Goal: Task Accomplishment & Management: Manage account settings

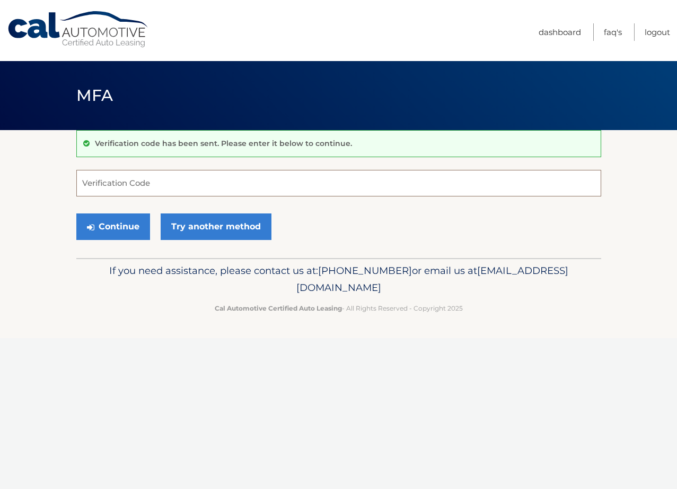
click at [162, 190] on input "Verification Code" at bounding box center [338, 183] width 525 height 27
type input "465061"
click at [129, 218] on button "Continue" at bounding box center [113, 226] width 74 height 27
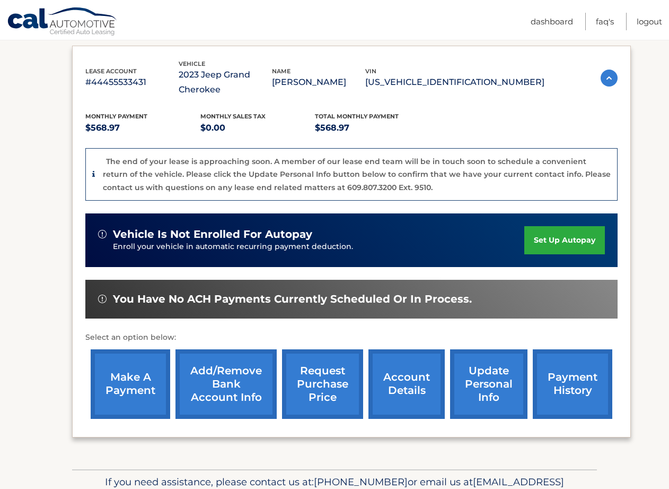
scroll to position [231, 0]
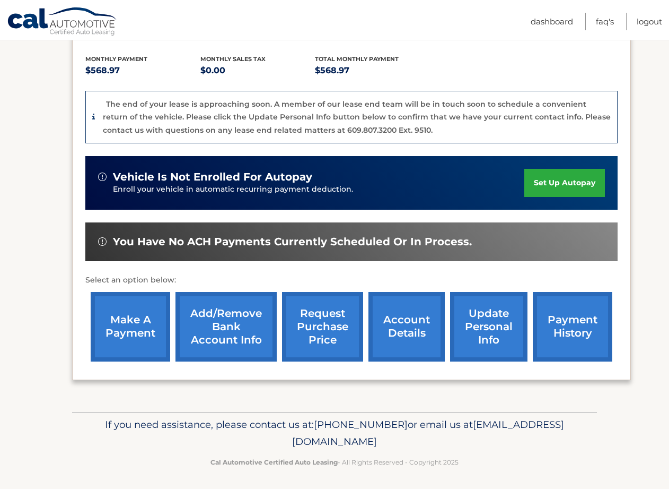
click at [413, 328] on link "account details" at bounding box center [407, 326] width 76 height 69
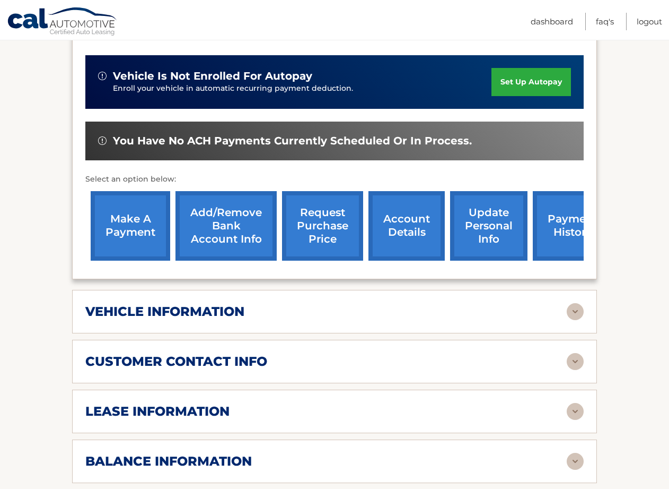
scroll to position [305, 0]
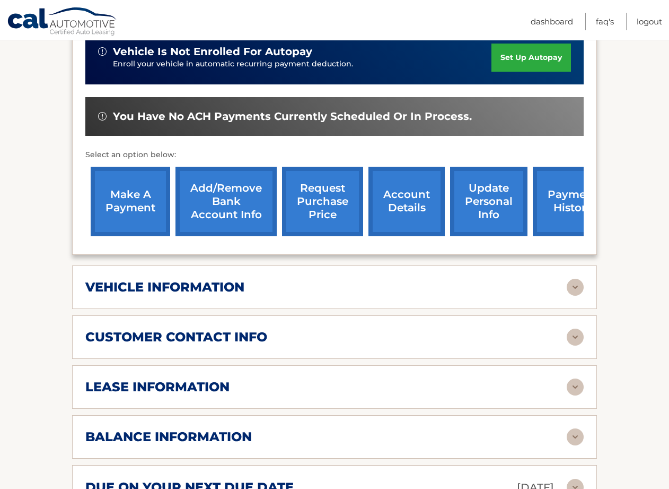
click at [572, 384] on img at bounding box center [575, 386] width 17 height 17
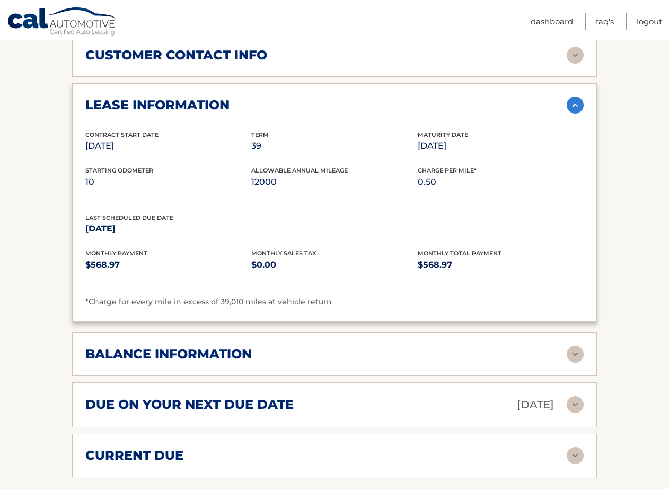
scroll to position [624, 0]
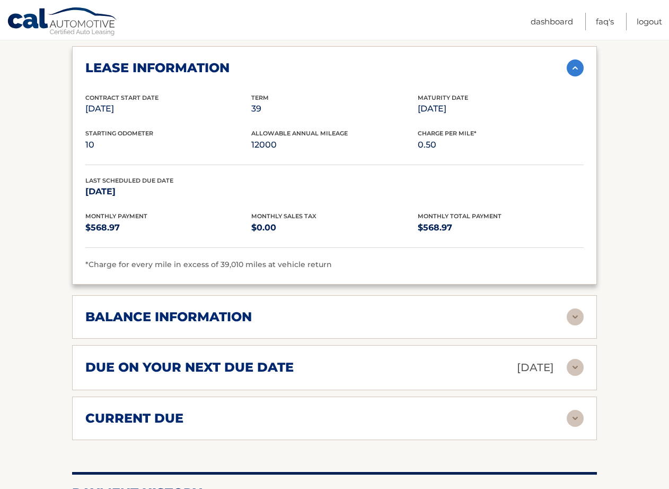
click at [572, 365] on img at bounding box center [575, 367] width 17 height 17
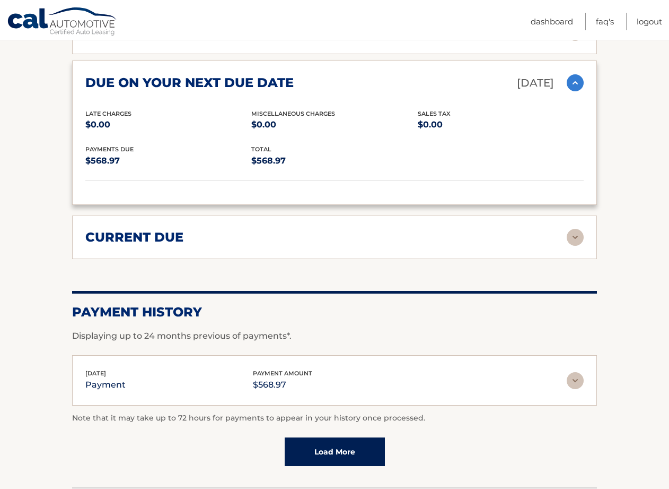
scroll to position [0, 0]
